Goal: Task Accomplishment & Management: Complete application form

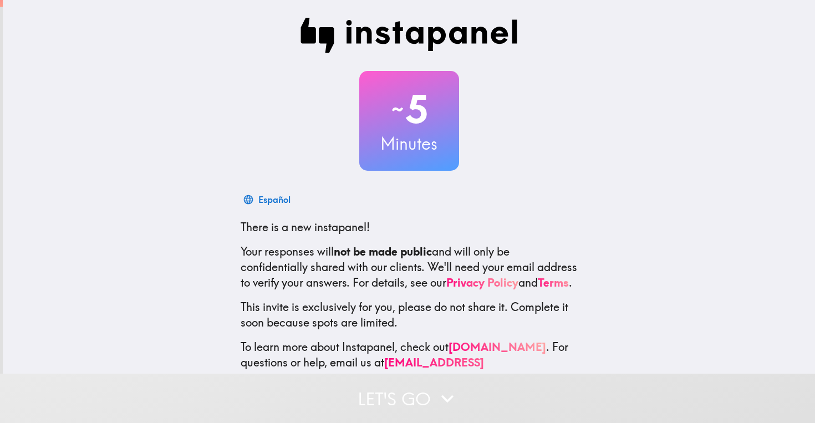
scroll to position [8, 0]
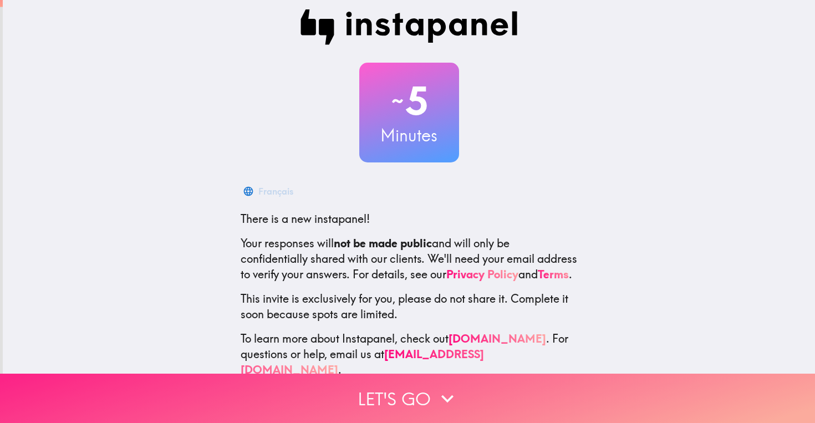
click at [428, 403] on button "Let's go" at bounding box center [407, 398] width 815 height 49
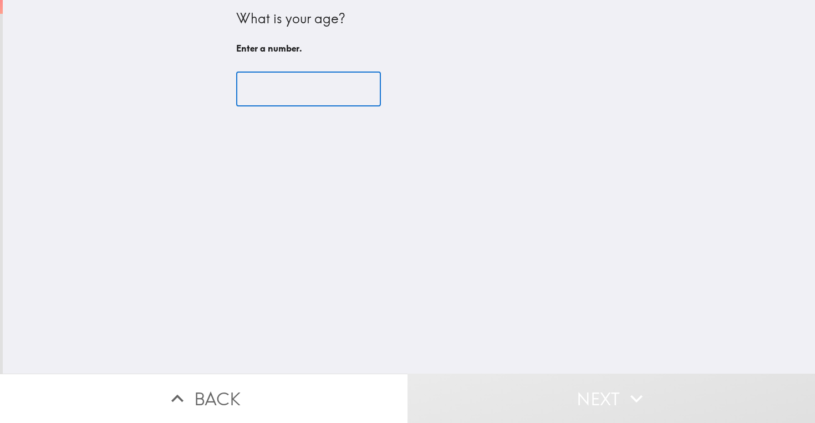
click at [320, 82] on input "number" at bounding box center [308, 89] width 145 height 34
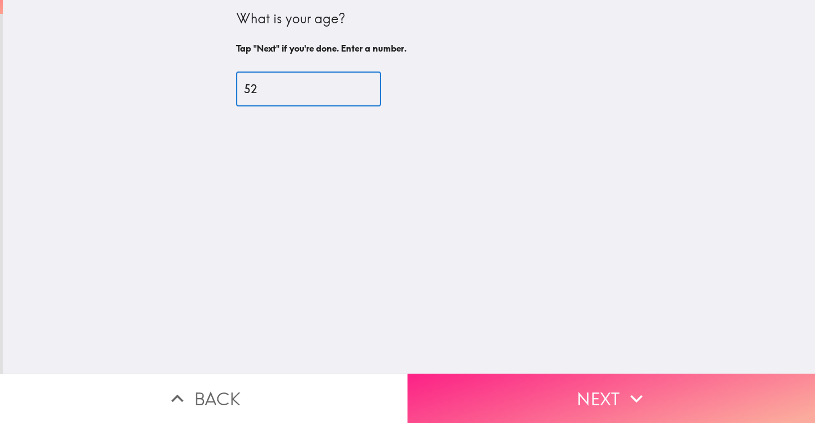
type input "52"
click at [556, 404] on button "Next" at bounding box center [612, 398] width 408 height 49
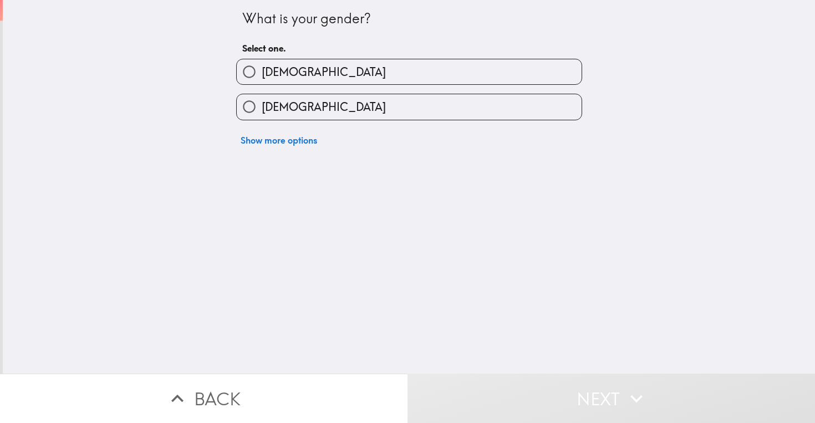
click at [504, 116] on label "[DEMOGRAPHIC_DATA]" at bounding box center [409, 106] width 345 height 25
click at [262, 116] on input "[DEMOGRAPHIC_DATA]" at bounding box center [249, 106] width 25 height 25
radio input "true"
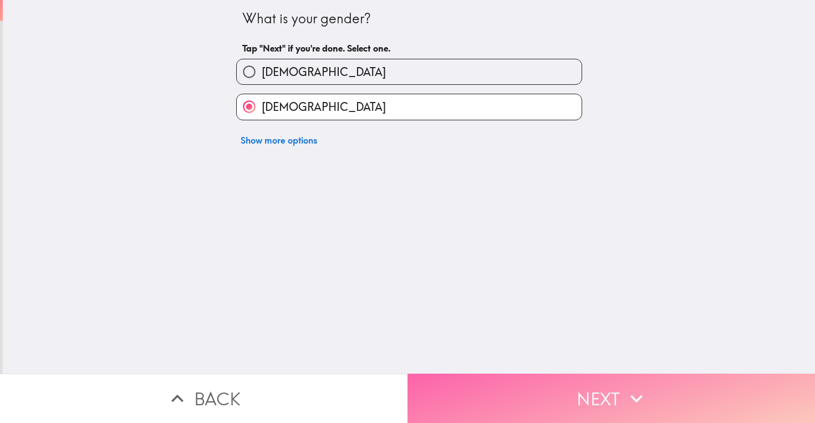
click at [600, 409] on button "Next" at bounding box center [612, 398] width 408 height 49
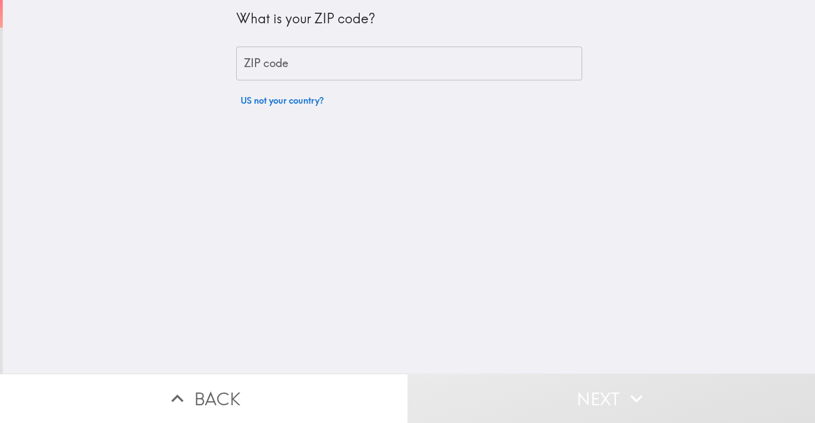
click at [421, 62] on input "ZIP code" at bounding box center [409, 64] width 346 height 34
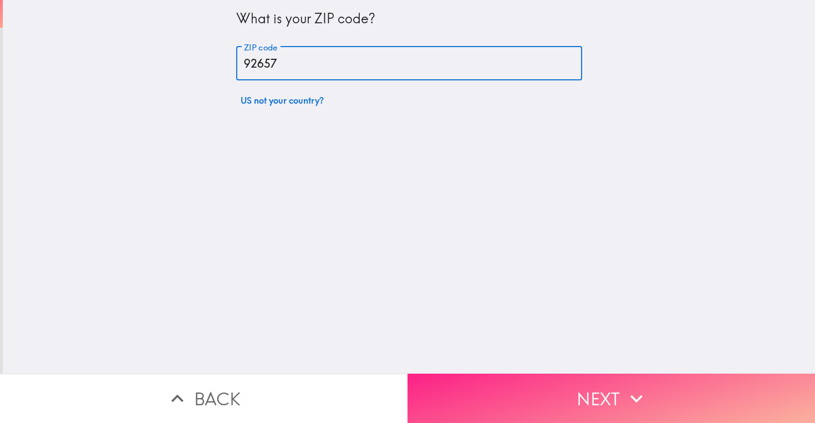
type input "92657"
click at [496, 402] on button "Next" at bounding box center [612, 398] width 408 height 49
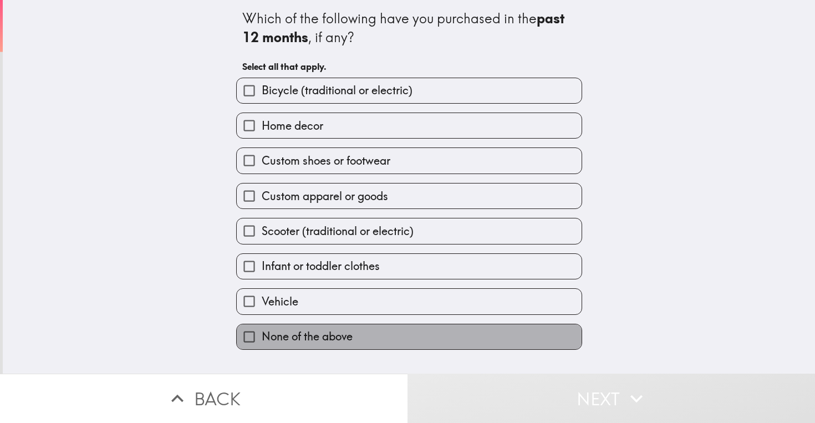
click at [426, 349] on label "None of the above" at bounding box center [409, 336] width 345 height 25
click at [262, 349] on input "None of the above" at bounding box center [249, 336] width 25 height 25
checkbox input "true"
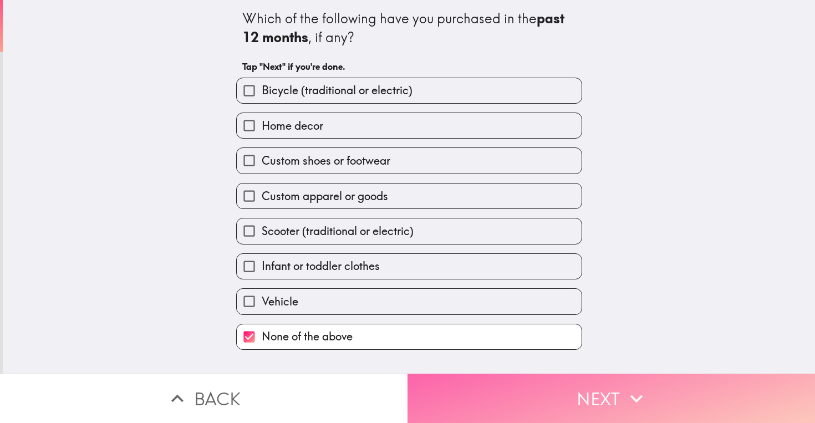
click at [466, 406] on button "Next" at bounding box center [612, 398] width 408 height 49
